Goal: Task Accomplishment & Management: Use online tool/utility

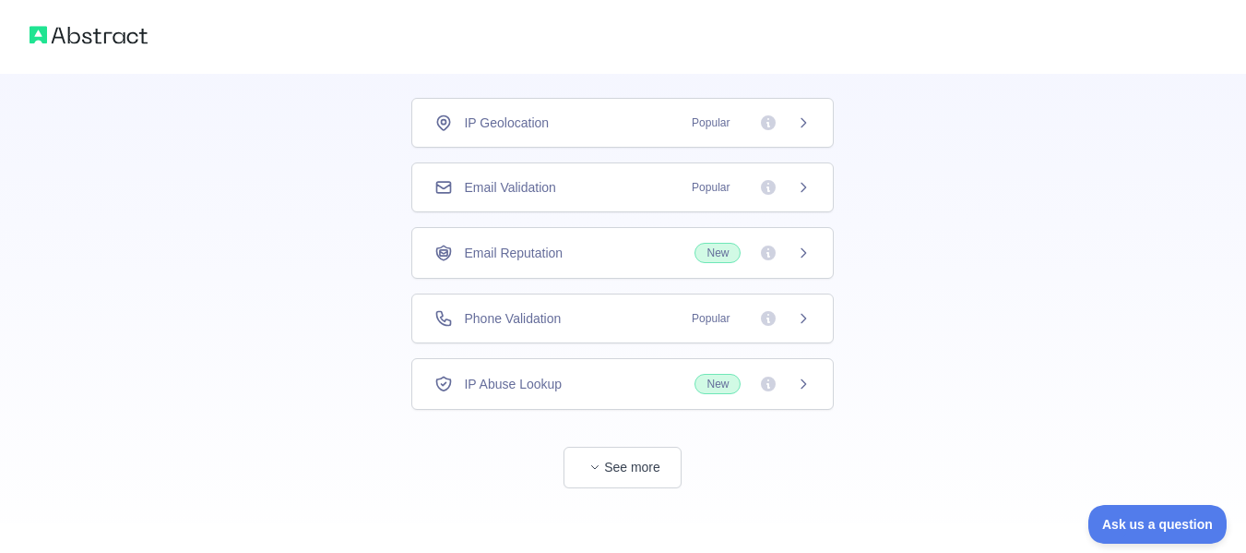
scroll to position [125, 0]
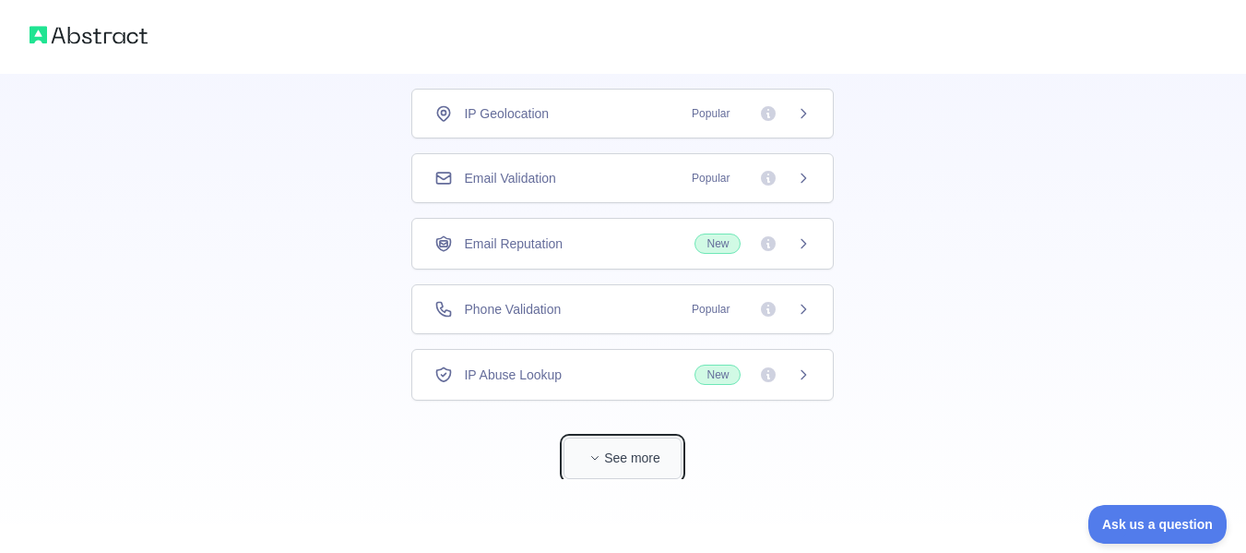
click at [630, 452] on button "See more" at bounding box center [623, 458] width 118 height 42
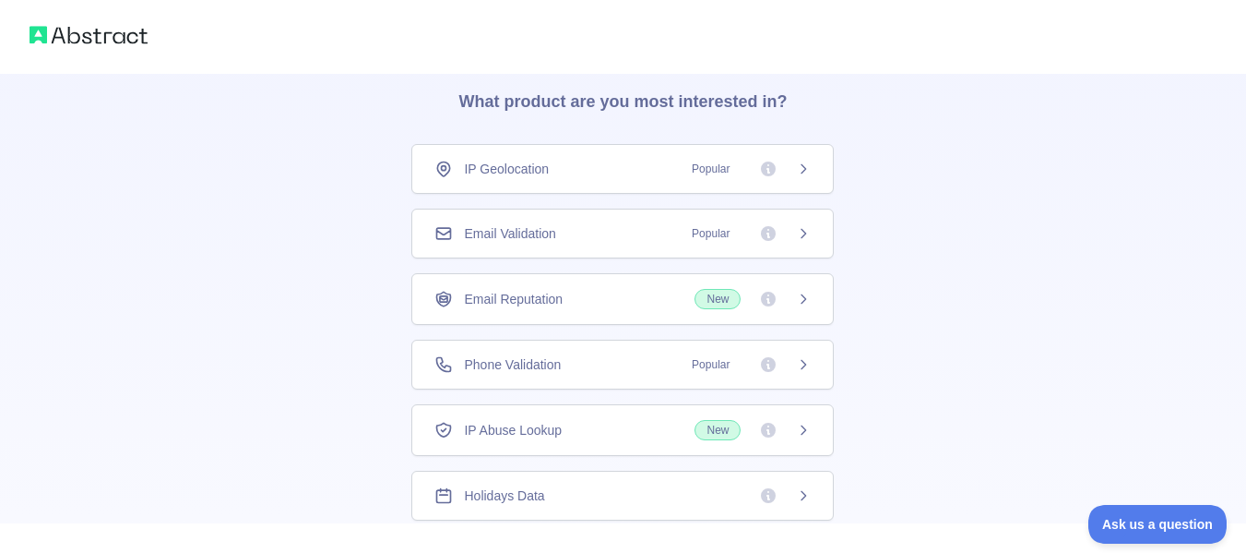
scroll to position [0, 0]
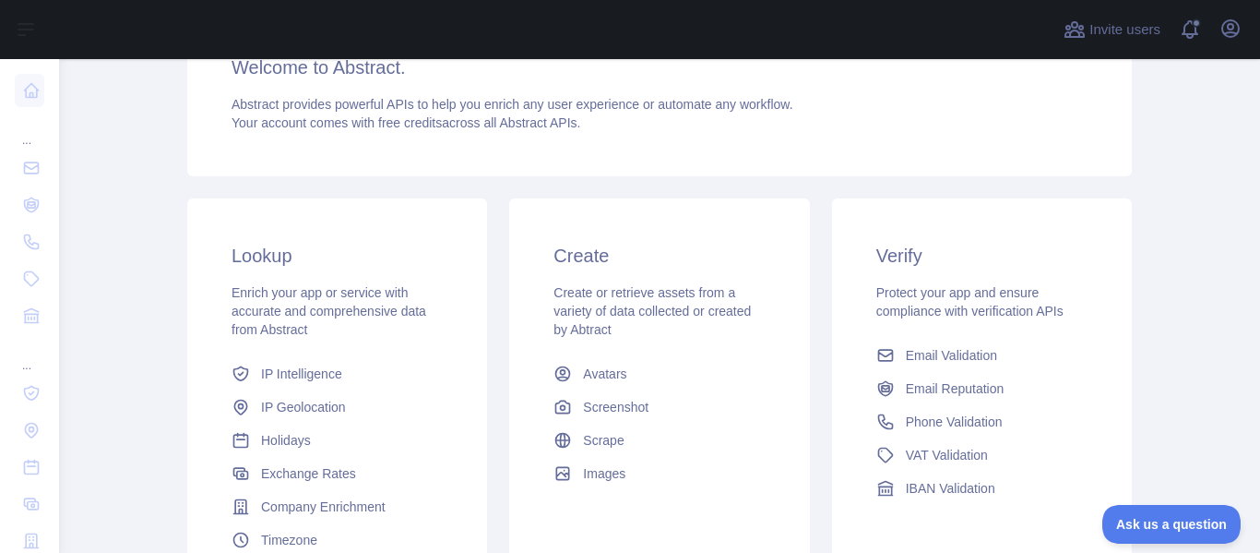
scroll to position [274, 0]
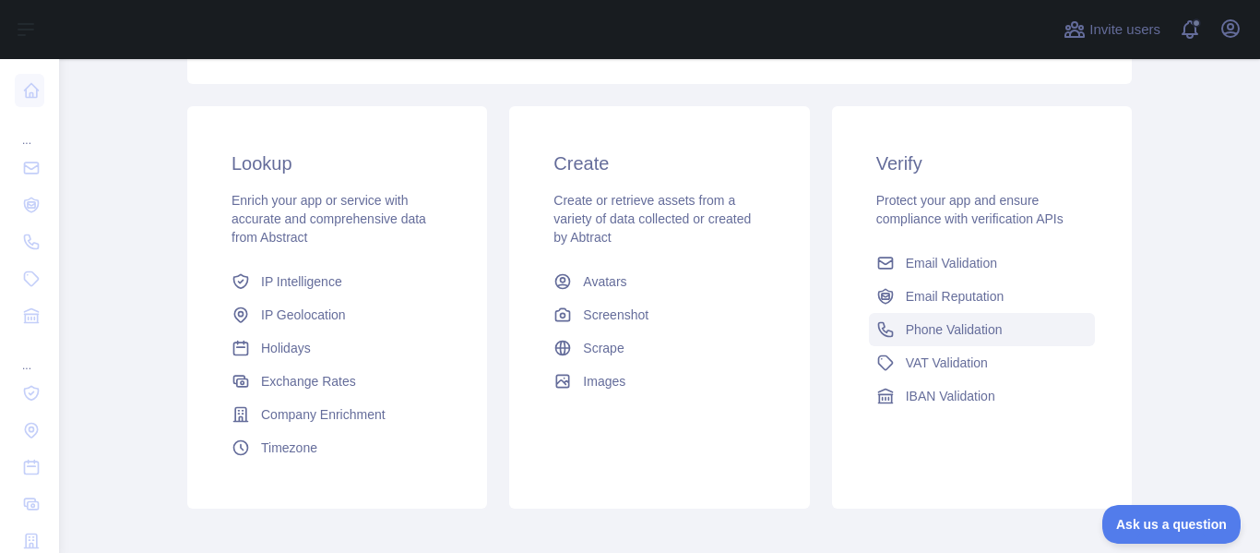
click at [965, 333] on span "Phone Validation" at bounding box center [954, 329] width 97 height 18
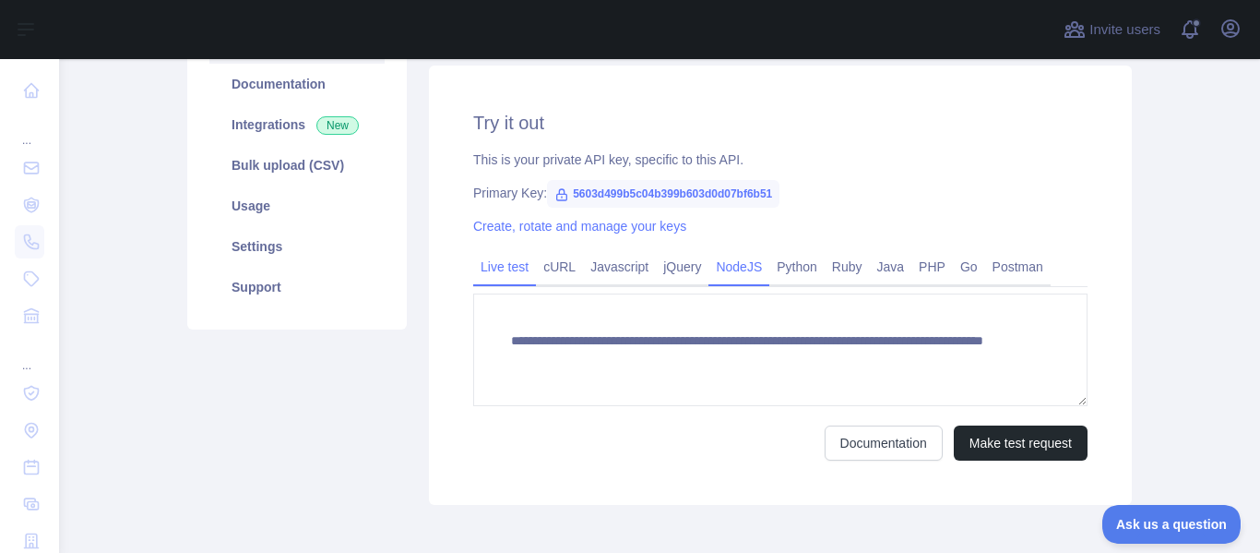
scroll to position [277, 0]
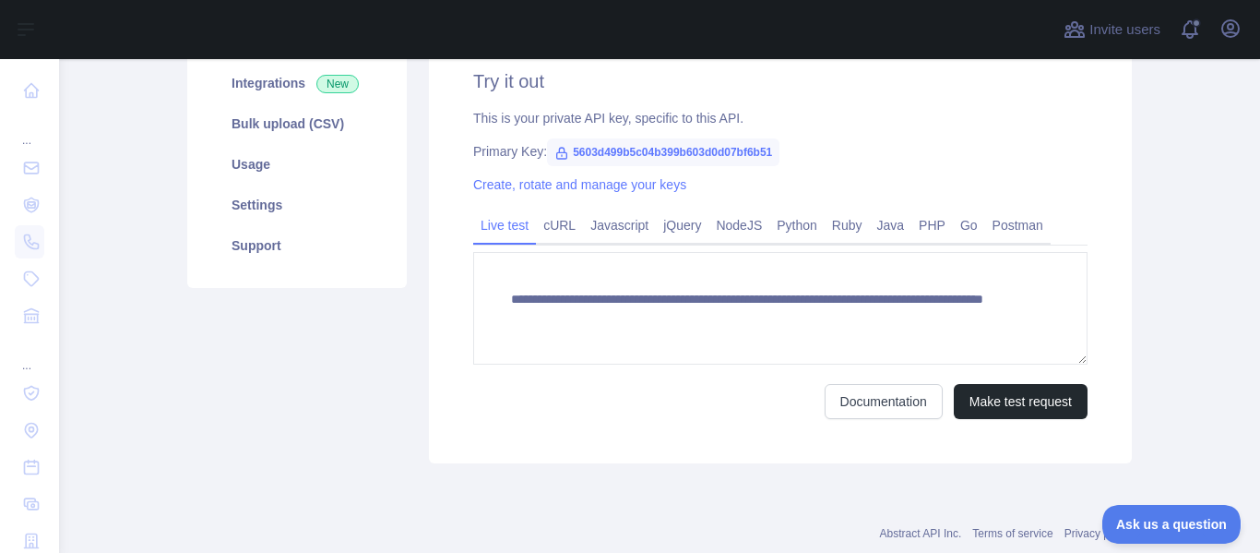
click at [587, 147] on span "5603d499b5c04b399b603d0d07bf6b51" at bounding box center [663, 152] width 232 height 28
click at [952, 177] on div "Create, rotate and manage your keys" at bounding box center [780, 184] width 614 height 18
click at [642, 152] on span "5603d499b5c04b399b603d0d07bf6b51" at bounding box center [663, 152] width 232 height 28
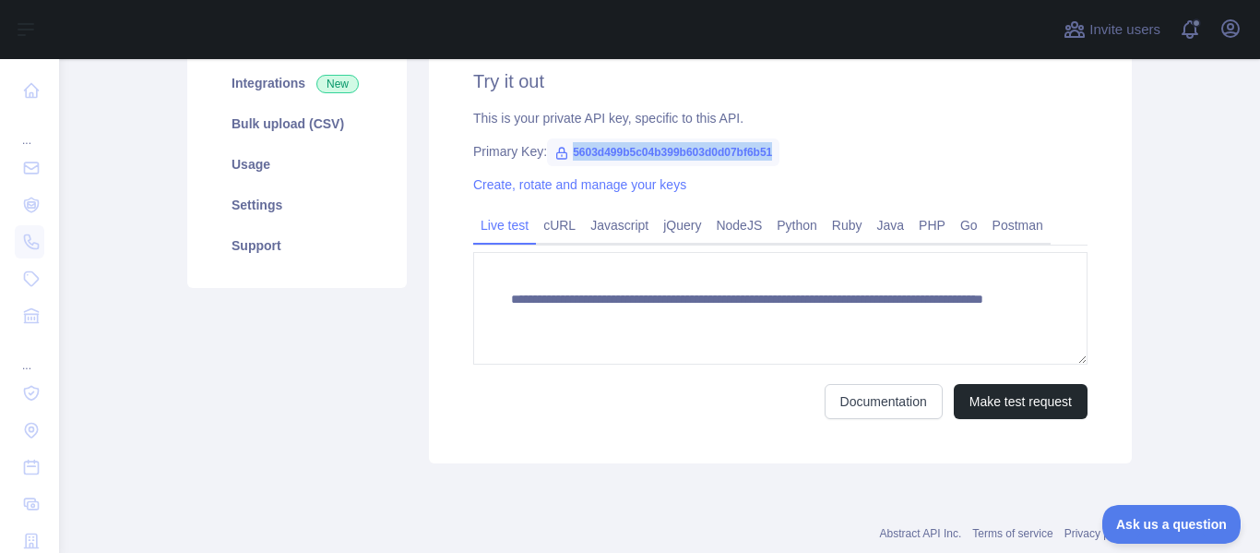
click at [642, 152] on span "5603d499b5c04b399b603d0d07bf6b51" at bounding box center [663, 152] width 232 height 28
copy span "5603d499b5c04b399b603d0d07bf6b51"
